Goal: Task Accomplishment & Management: Use online tool/utility

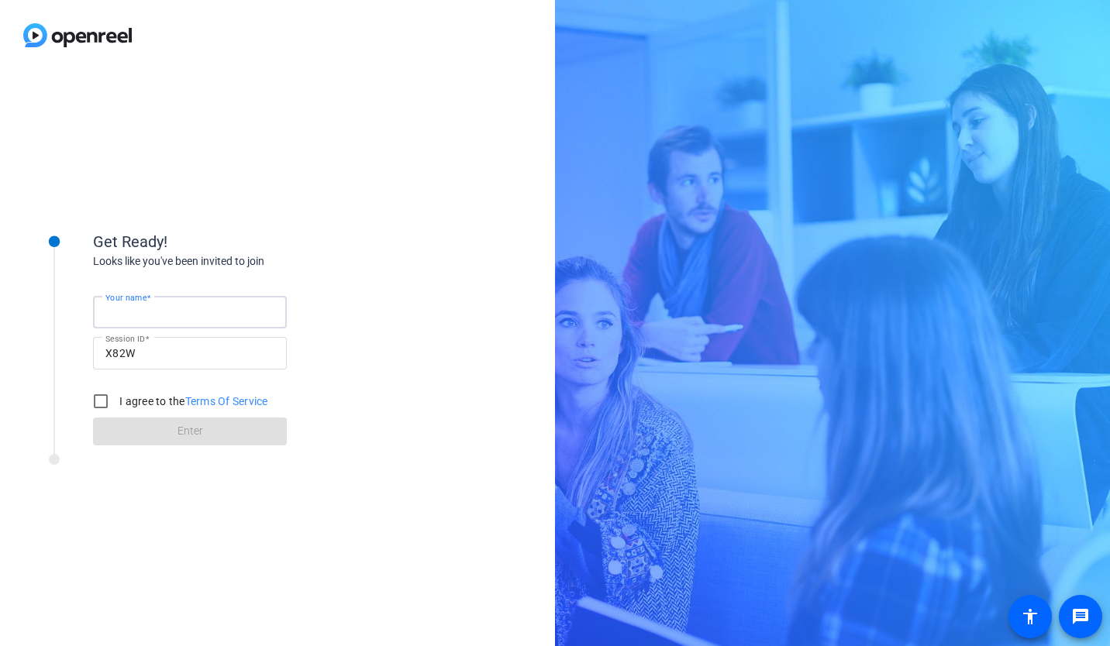
click at [184, 313] on input "Your name" at bounding box center [189, 312] width 169 height 19
type input "[PERSON_NAME]"
click at [202, 440] on form "Your name [PERSON_NAME] Session ID X82W I agree to the Terms Of Service Enter" at bounding box center [190, 367] width 194 height 158
click at [107, 404] on input "I agree to the Terms Of Service" at bounding box center [100, 401] width 31 height 31
checkbox input "true"
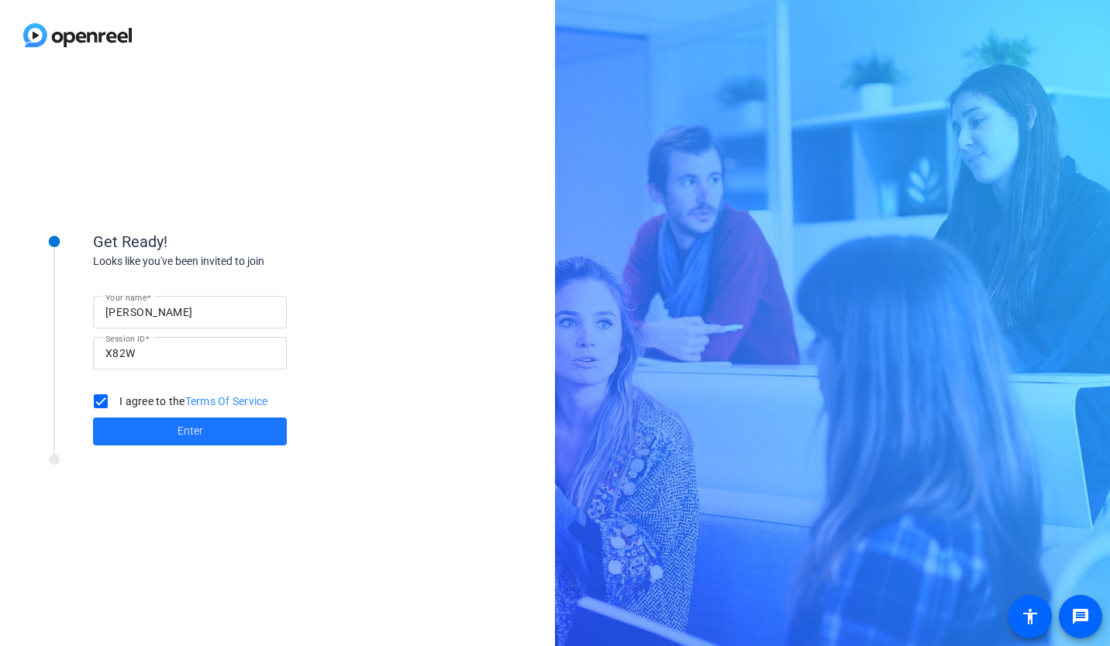
click at [167, 431] on span at bounding box center [190, 431] width 194 height 37
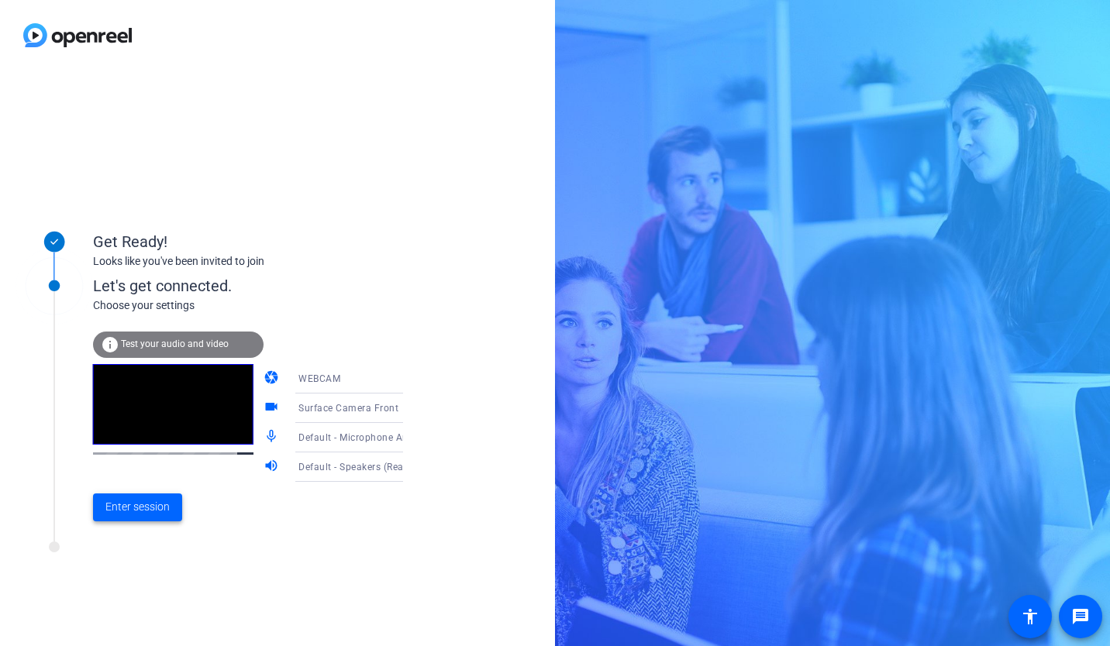
click at [135, 515] on span "Enter session" at bounding box center [137, 507] width 64 height 16
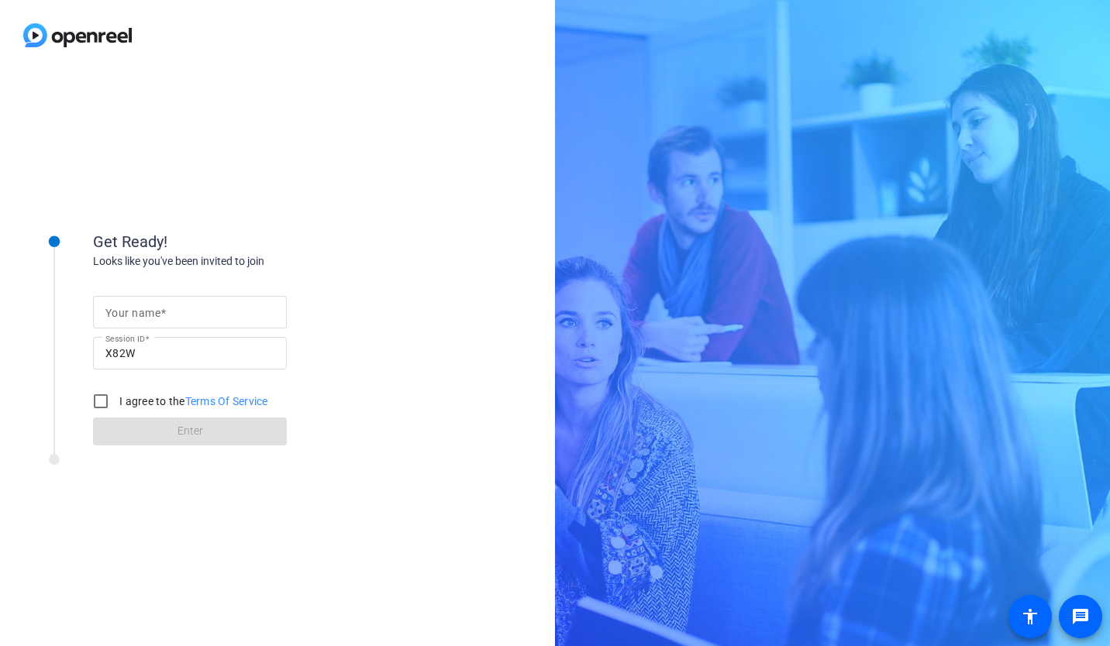
click at [243, 327] on div at bounding box center [189, 312] width 169 height 33
type input "[PERSON_NAME]"
click at [389, 260] on div "Looks like you've been invited to join" at bounding box center [248, 261] width 310 height 16
click at [98, 406] on input "I agree to the Terms Of Service" at bounding box center [100, 401] width 31 height 31
checkbox input "true"
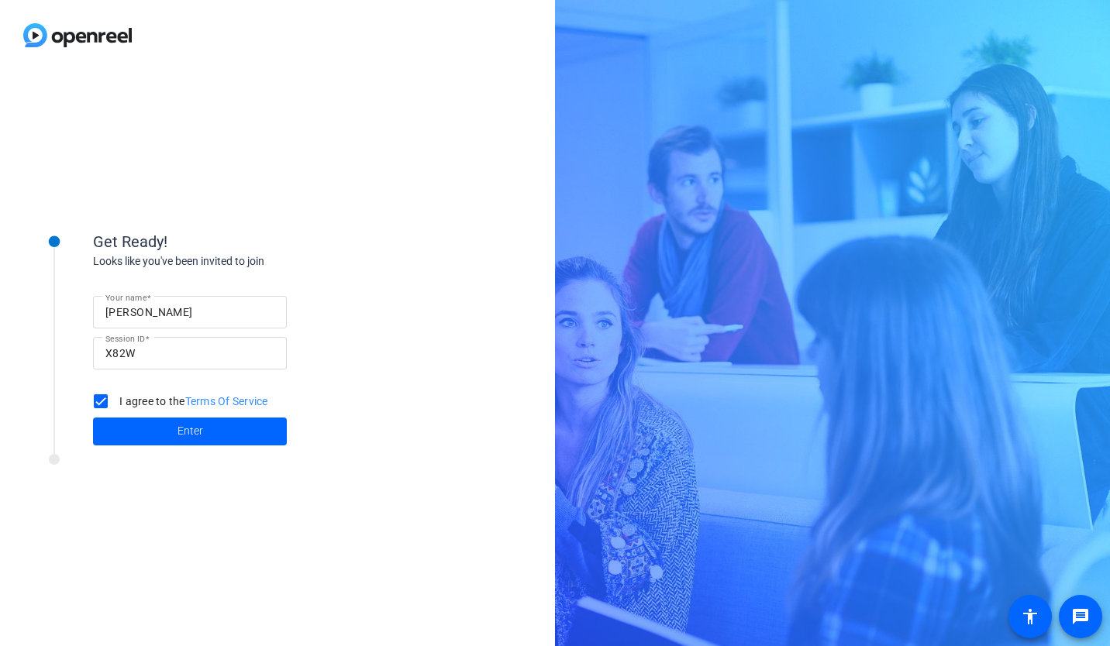
click at [119, 428] on span at bounding box center [190, 431] width 194 height 37
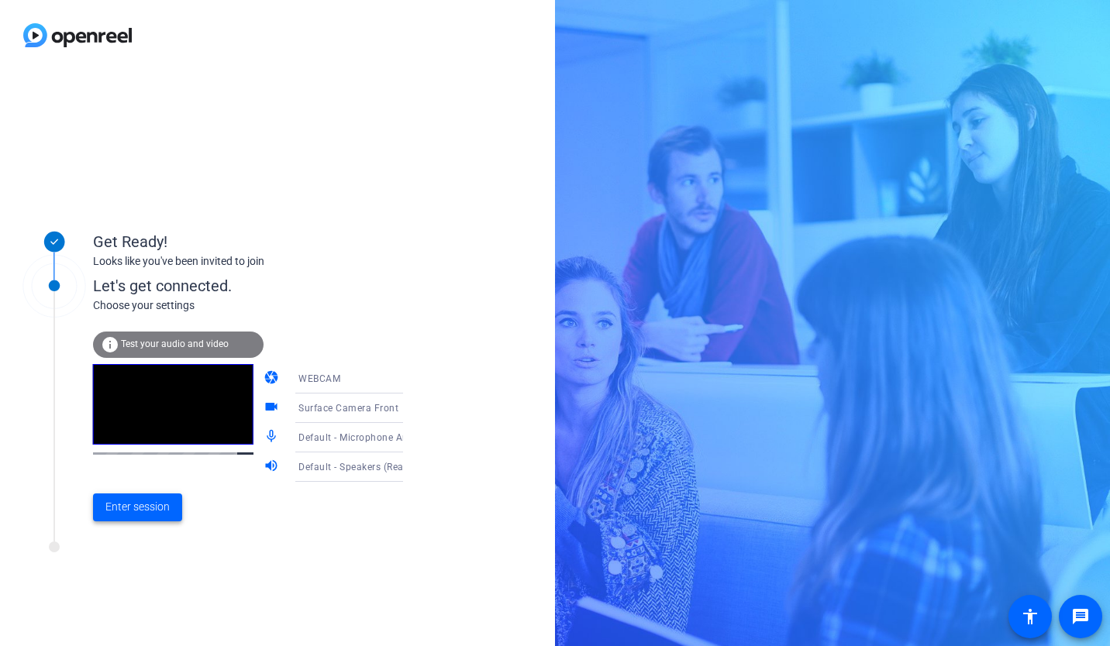
click at [138, 507] on span "Enter session" at bounding box center [137, 507] width 64 height 16
